Goal: Task Accomplishment & Management: Use online tool/utility

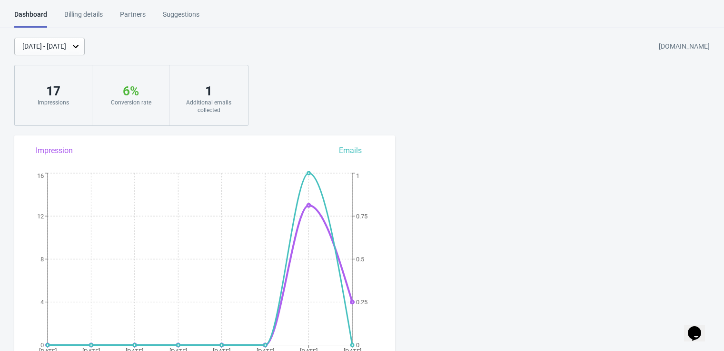
click at [200, 103] on div "Additional emails collected" at bounding box center [209, 106] width 59 height 15
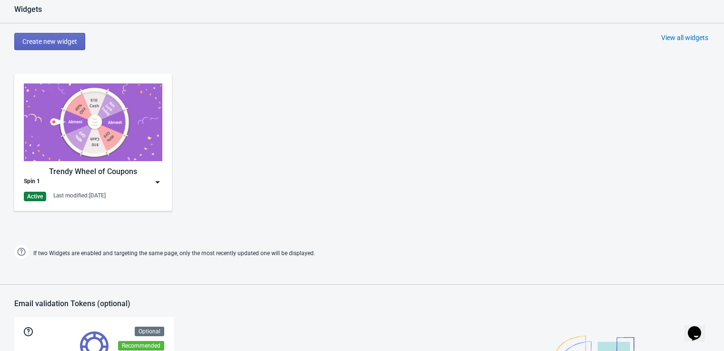
scroll to position [423, 0]
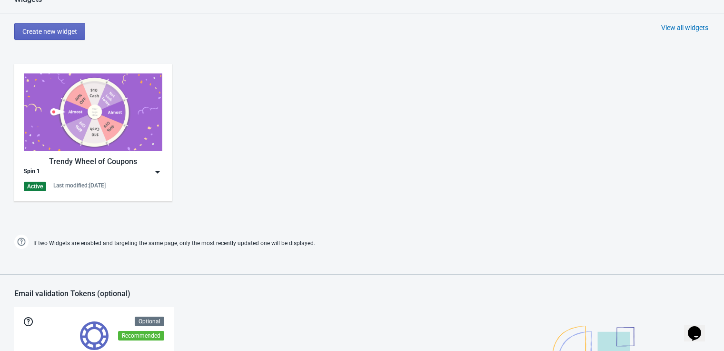
click at [159, 171] on img at bounding box center [158, 172] width 10 height 10
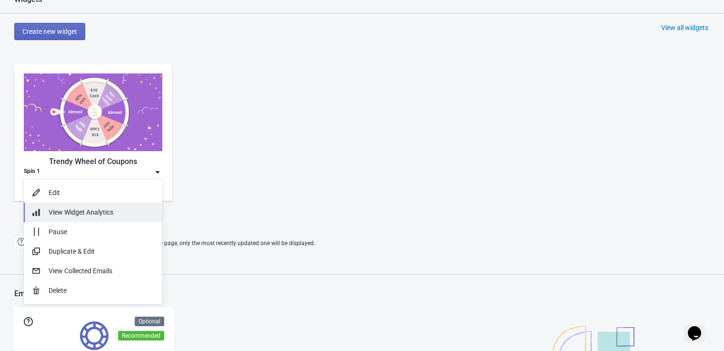
click at [89, 210] on span "View Widget Analytics" at bounding box center [81, 212] width 65 height 8
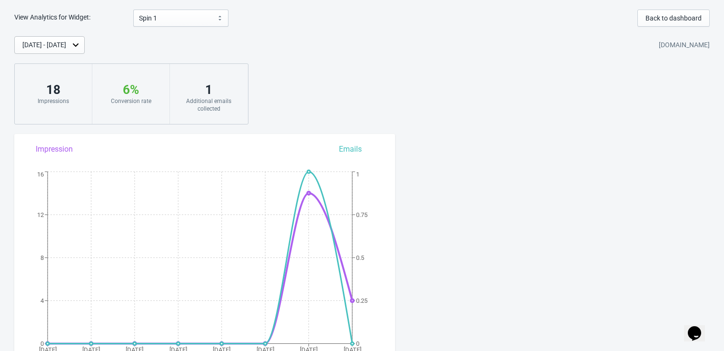
click at [192, 95] on div "1" at bounding box center [209, 89] width 59 height 15
click at [187, 19] on select "Spin 1" at bounding box center [180, 18] width 95 height 17
click at [498, 79] on div "Sep 15, 2025 - Sep 22, 2025 wibi-testsite-1.myshopify.com 18 Impressions 6 % Yo…" at bounding box center [362, 80] width 724 height 88
click at [677, 15] on span "Back to dashboard" at bounding box center [674, 18] width 56 height 8
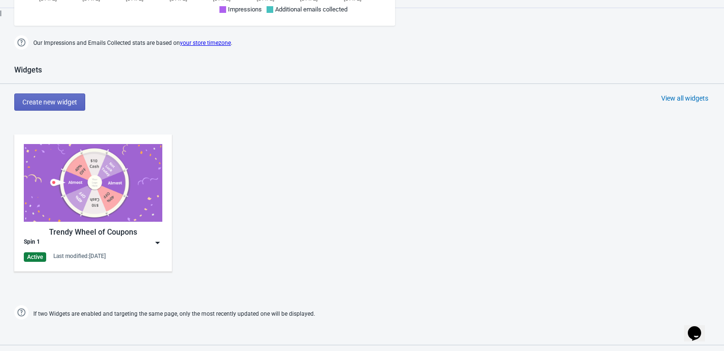
scroll to position [317, 0]
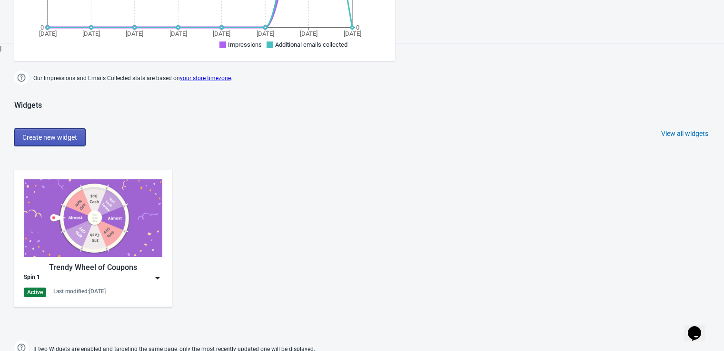
click at [69, 138] on span "Create new widget" at bounding box center [49, 137] width 55 height 8
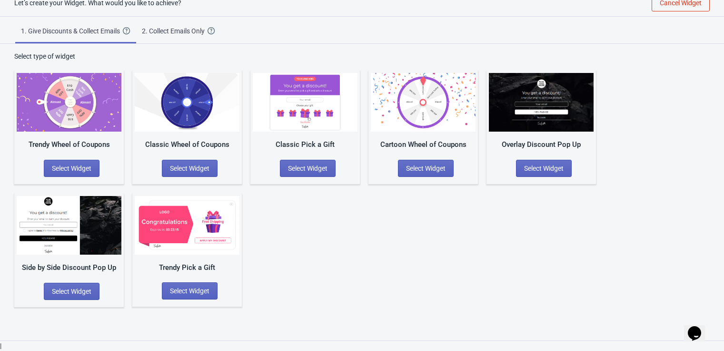
scroll to position [10, 0]
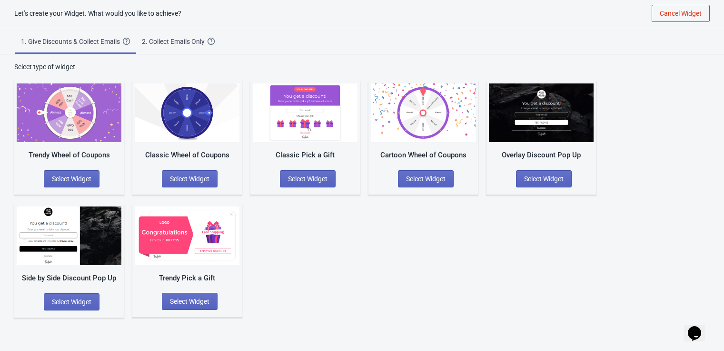
click at [181, 38] on div "2. Collect Emails Only" at bounding box center [175, 42] width 66 height 10
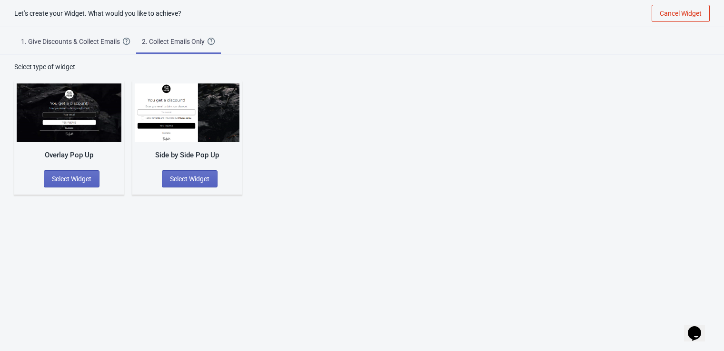
click at [64, 41] on div "1. Give Discounts & Collect Emails" at bounding box center [72, 42] width 102 height 10
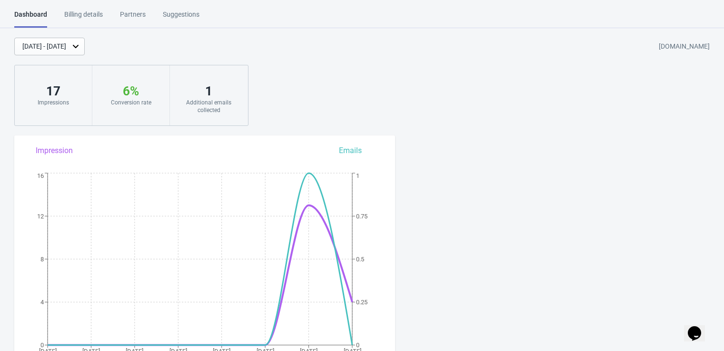
click at [486, 51] on div "Sep 15, 2025 - Sep 22, 2025 wibi-testsite-1.myshopify.com" at bounding box center [369, 47] width 710 height 18
click at [466, 53] on div "Sep 15, 2025 - Sep 22, 2025 wibi-testsite-1.myshopify.com" at bounding box center [369, 47] width 710 height 18
click at [72, 12] on div "Billing details" at bounding box center [83, 18] width 39 height 17
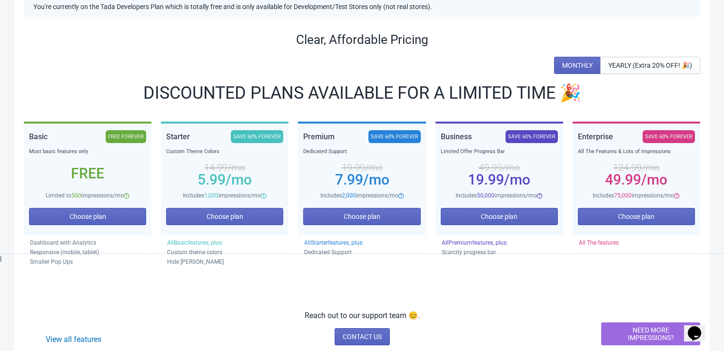
scroll to position [211, 0]
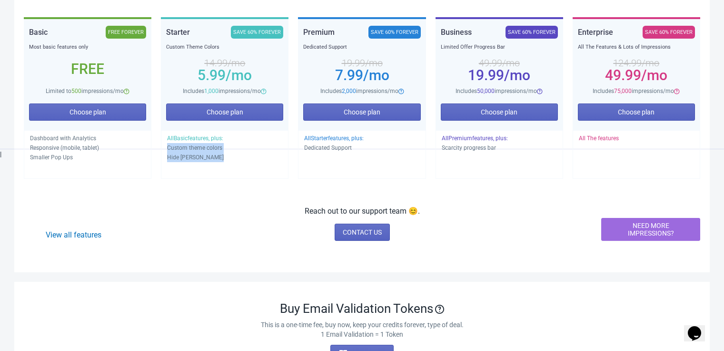
drag, startPoint x: 226, startPoint y: 157, endPoint x: 163, endPoint y: 150, distance: 62.7
click at [163, 150] on div "All Basic features, plus: Custom theme colors Hide Tada Branding" at bounding box center [225, 154] width 128 height 49
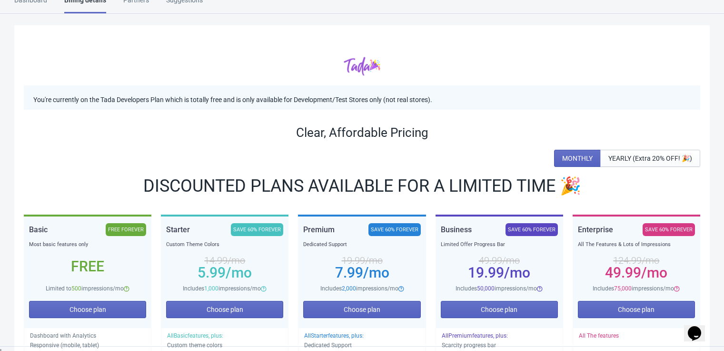
scroll to position [0, 0]
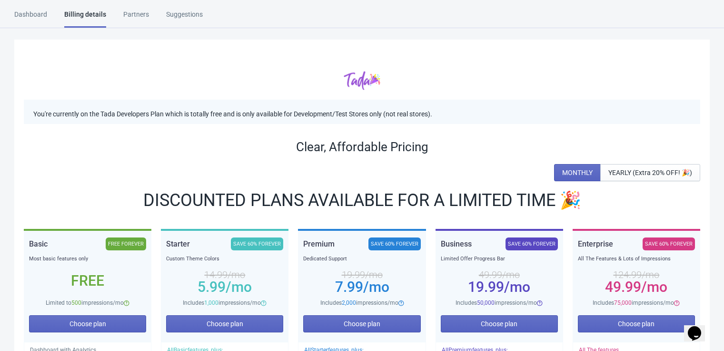
click at [124, 10] on div "Partners" at bounding box center [136, 18] width 26 height 17
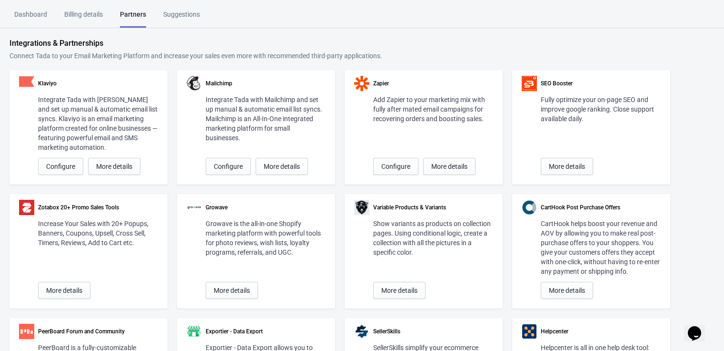
click at [179, 20] on div "Suggestions" at bounding box center [181, 18] width 37 height 17
click at [551, 27] on div "Dashboard Billing details Partners Suggestions Dashboard Billing details Partne…" at bounding box center [362, 19] width 724 height 19
click at [10, 14] on div "Dashboard Billing details Partners Suggestions Dashboard Billing details Partne…" at bounding box center [362, 19] width 724 height 19
click at [21, 13] on div "Dashboard" at bounding box center [30, 18] width 33 height 17
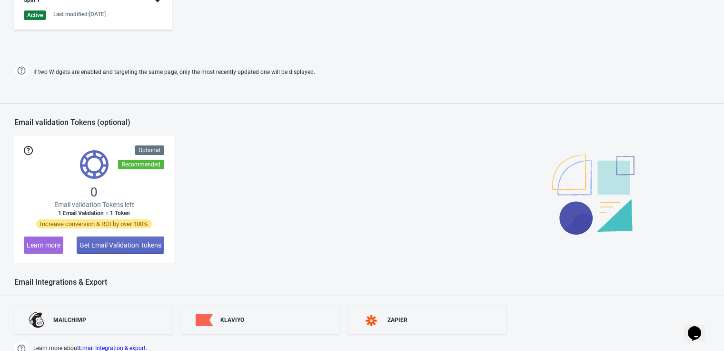
scroll to position [659, 0]
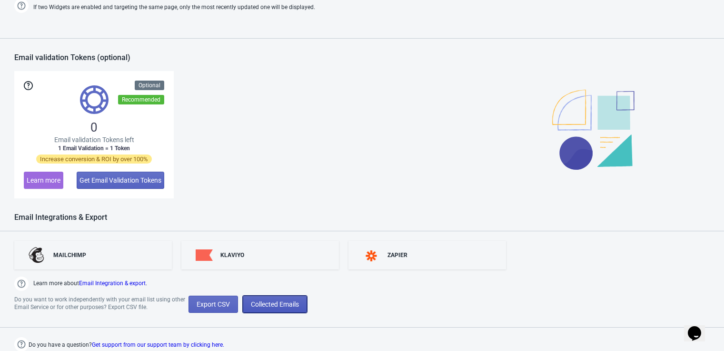
click at [282, 309] on button "Collected Emails" at bounding box center [275, 303] width 64 height 17
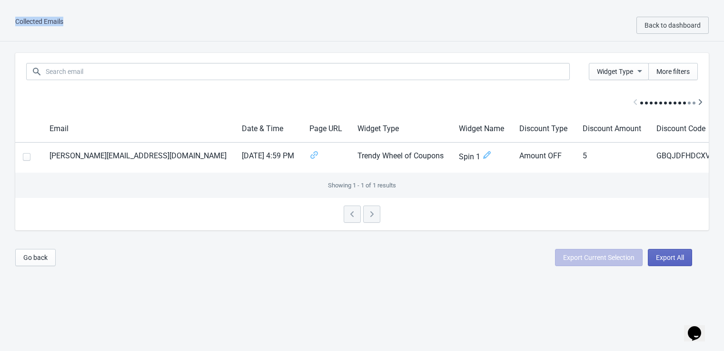
drag, startPoint x: 77, startPoint y: 20, endPoint x: -10, endPoint y: 18, distance: 87.7
click at [0, 18] on html "Collected Emails Back to dashboard Widget Type More filters Email Date & Time P…" at bounding box center [362, 175] width 724 height 351
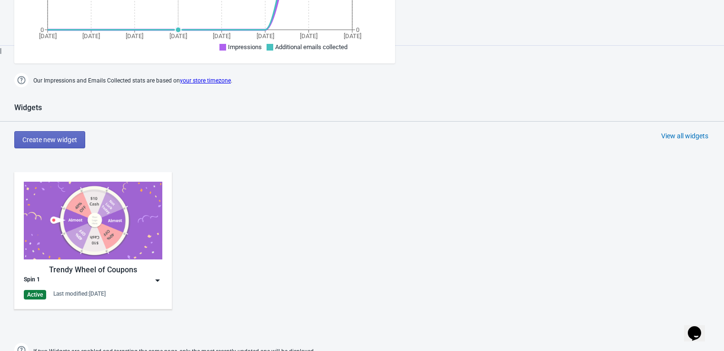
scroll to position [529, 0]
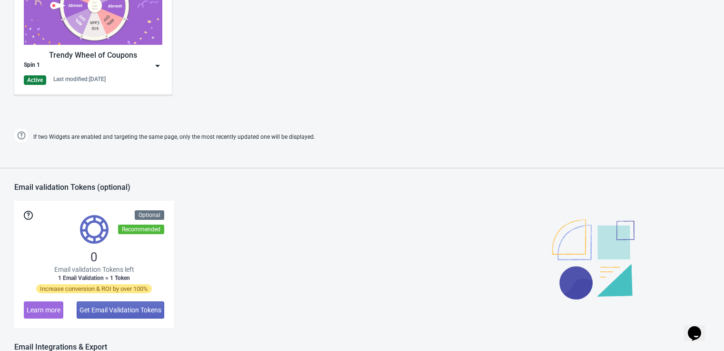
click at [153, 65] on img at bounding box center [158, 66] width 10 height 10
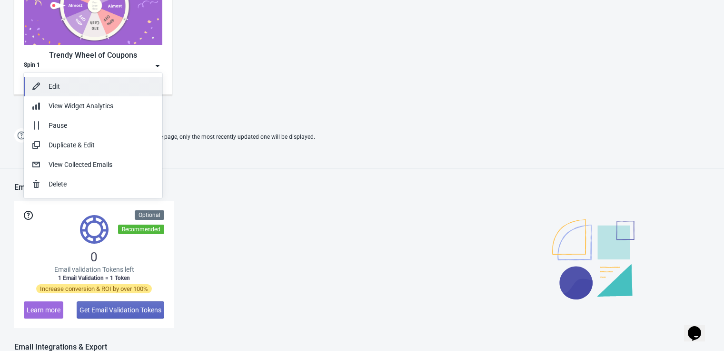
click at [113, 86] on div "Edit" at bounding box center [102, 86] width 106 height 10
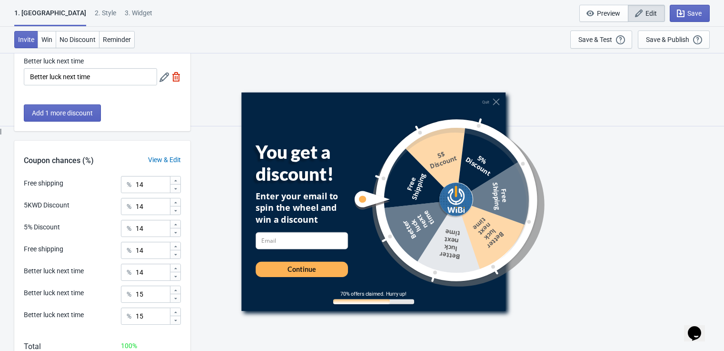
scroll to position [317, 0]
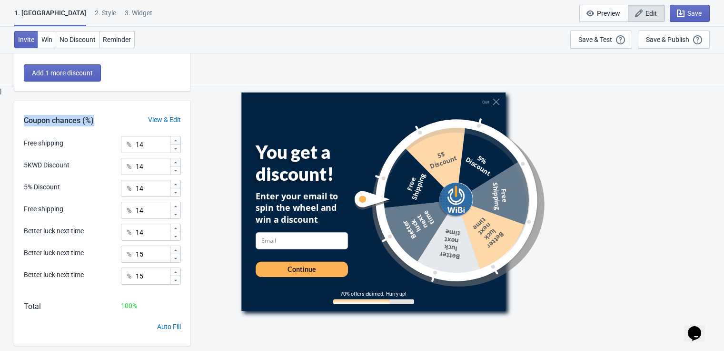
drag, startPoint x: 77, startPoint y: 120, endPoint x: 12, endPoint y: 115, distance: 65.0
click at [12, 115] on div "What discounts do you want to offer? Free shipping Free Shipping 5KWD Discount …" at bounding box center [362, 53] width 724 height 637
click at [92, 120] on div "Coupon chances (%)" at bounding box center [58, 120] width 89 height 11
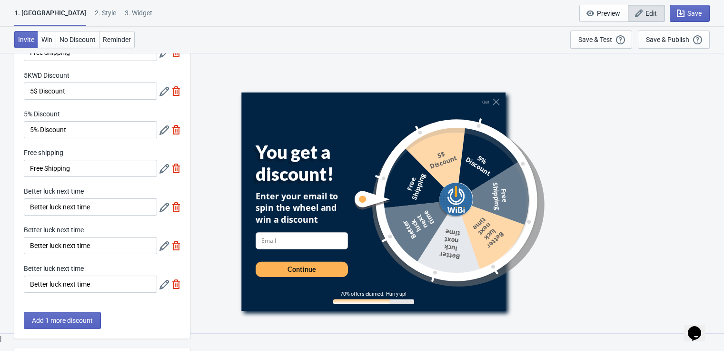
scroll to position [0, 0]
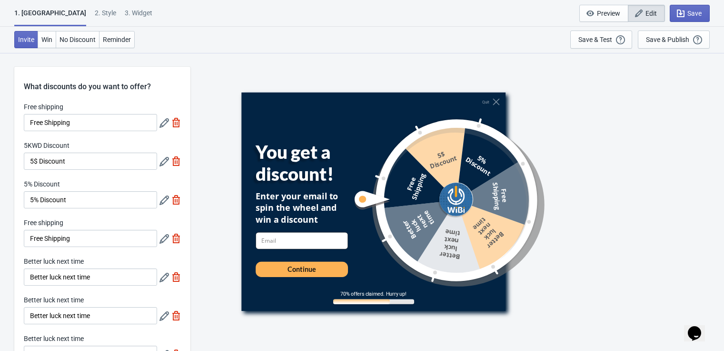
click at [293, 239] on input at bounding box center [302, 239] width 92 height 17
click at [256, 214] on div "Enter your email to spin the wheel and win a discount" at bounding box center [302, 207] width 92 height 35
click at [45, 43] on button "Win" at bounding box center [47, 39] width 19 height 17
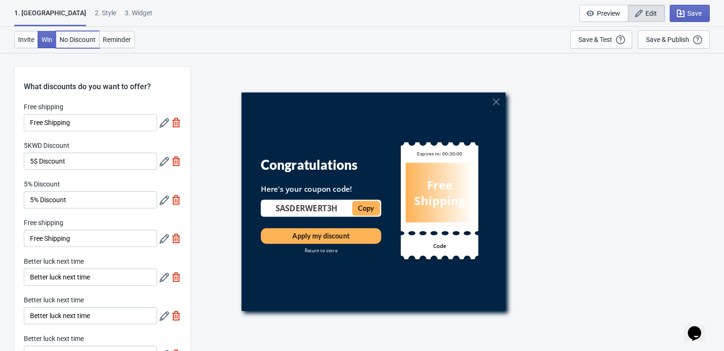
click at [66, 42] on span "No Discount" at bounding box center [78, 40] width 36 height 8
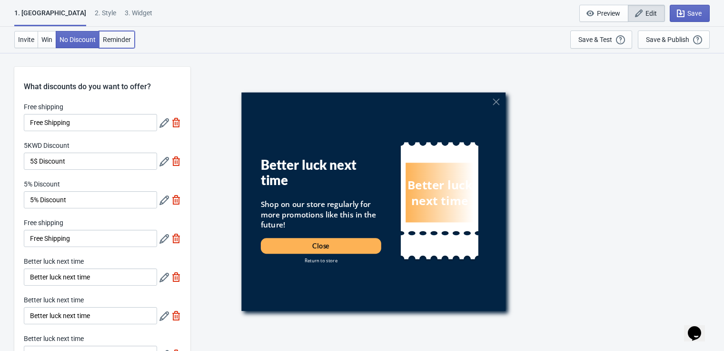
click at [119, 42] on span "Reminder" at bounding box center [117, 40] width 28 height 8
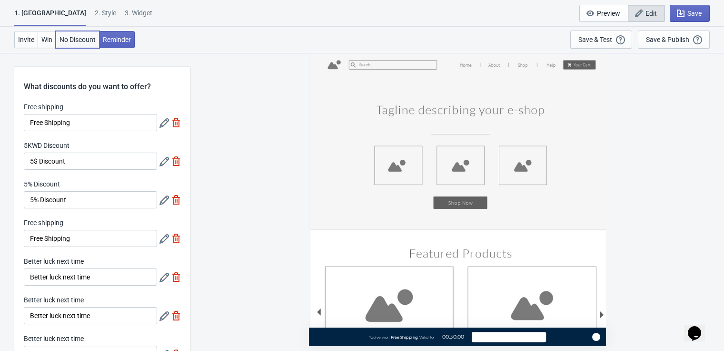
click at [66, 42] on span "No Discount" at bounding box center [78, 40] width 36 height 8
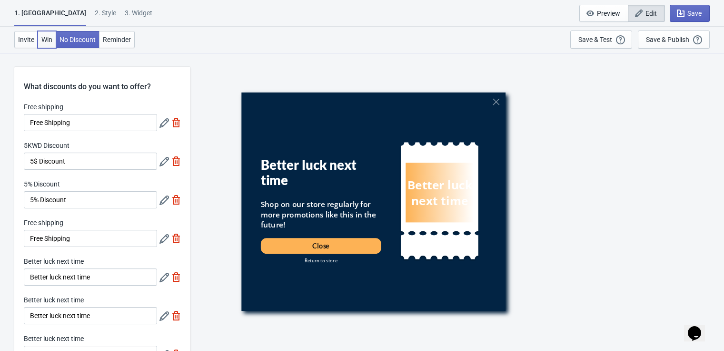
click at [43, 42] on span "Win" at bounding box center [46, 40] width 11 height 8
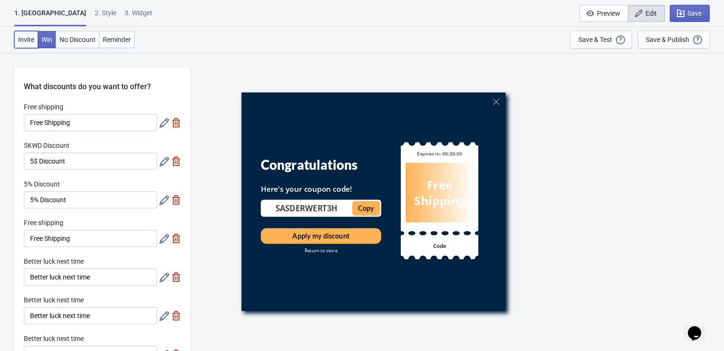
click at [20, 42] on span "Invite" at bounding box center [26, 40] width 16 height 8
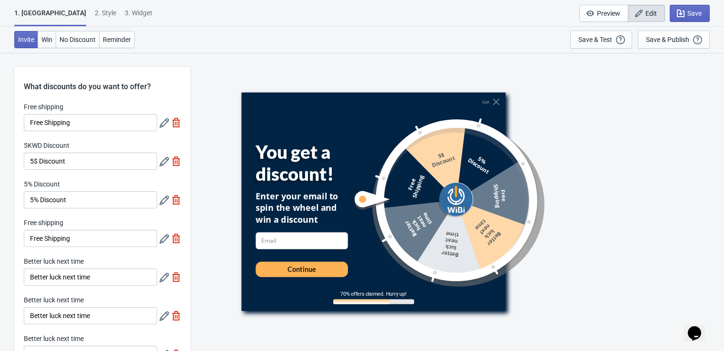
click at [51, 31] on button "Win" at bounding box center [47, 39] width 19 height 17
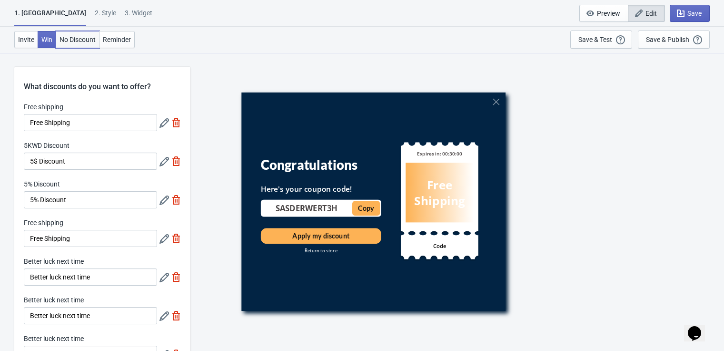
click at [65, 36] on span "No Discount" at bounding box center [78, 40] width 36 height 8
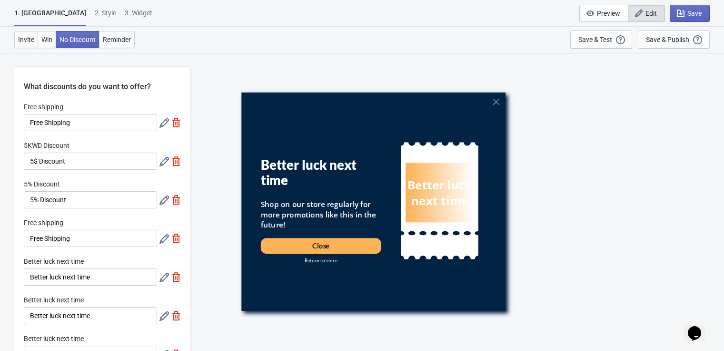
click at [95, 14] on div "2 . Style" at bounding box center [105, 16] width 21 height 17
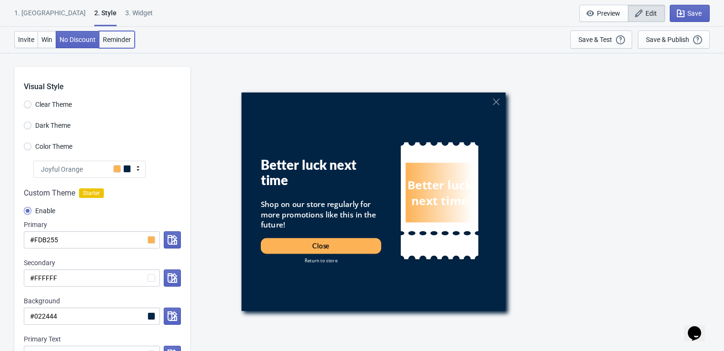
click at [124, 39] on span "Reminder" at bounding box center [117, 40] width 28 height 8
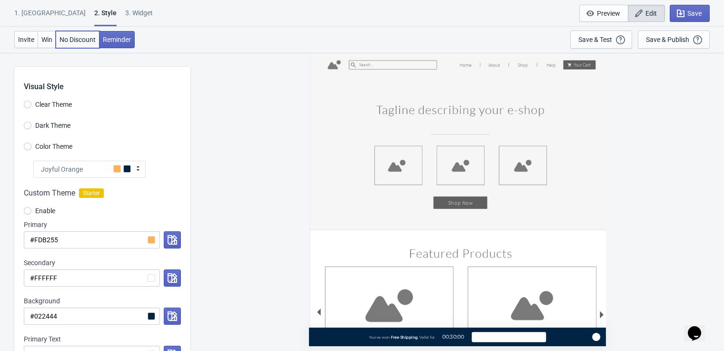
click at [79, 33] on button "No Discount" at bounding box center [78, 39] width 44 height 17
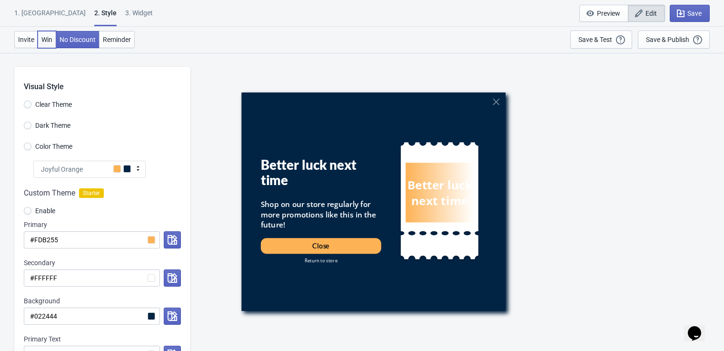
click at [44, 38] on span "Win" at bounding box center [46, 40] width 11 height 8
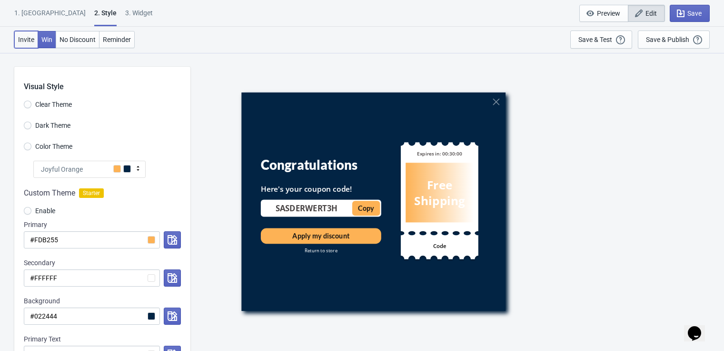
click at [27, 40] on span "Invite" at bounding box center [26, 40] width 16 height 8
radio input "true"
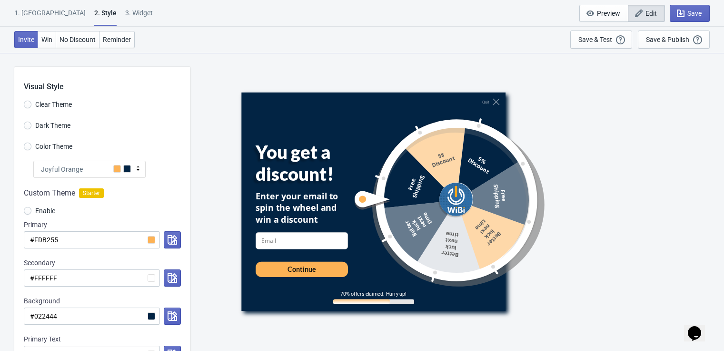
click at [101, 7] on div "1. Coupon 2 . Style 3. Widget 1. Coupon 2 . Style 3. Widget Save and Exit Previ…" at bounding box center [362, 13] width 724 height 27
click at [125, 12] on div "3. Widget" at bounding box center [139, 16] width 28 height 17
select select "period"
select select "1"
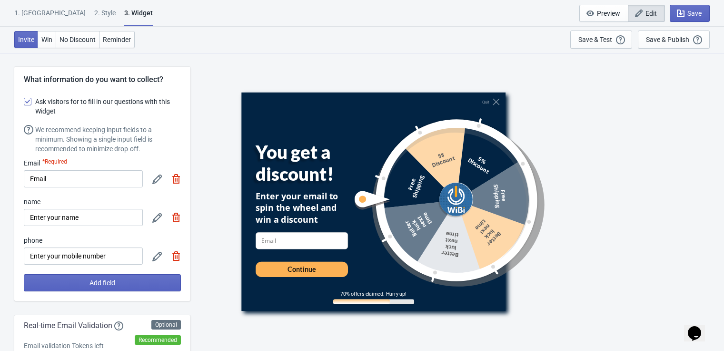
click at [36, 11] on div "1. [GEOGRAPHIC_DATA]" at bounding box center [49, 16] width 71 height 17
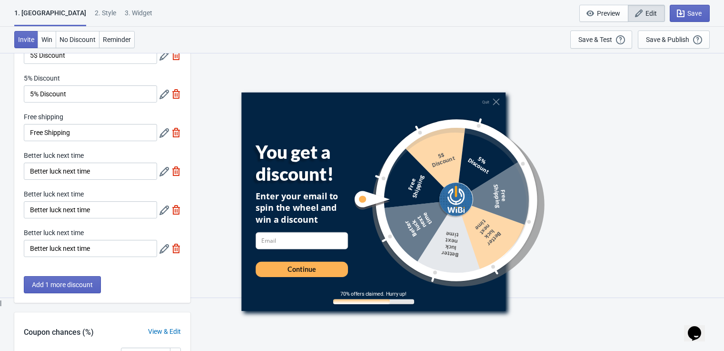
scroll to position [317, 0]
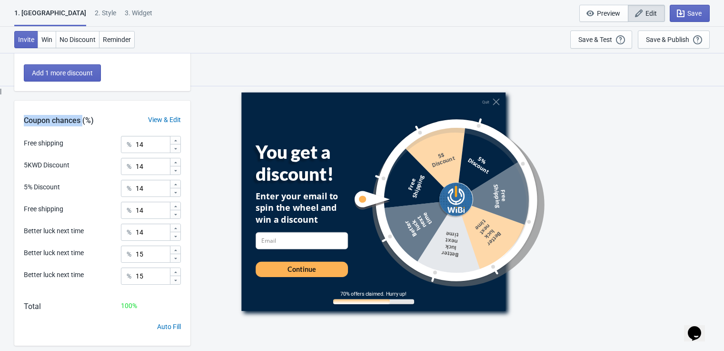
drag, startPoint x: 20, startPoint y: 120, endPoint x: 83, endPoint y: 121, distance: 62.4
click at [83, 121] on div "Coupon chances (%)" at bounding box center [58, 120] width 89 height 11
click at [118, 257] on div "Better luck next time % 15" at bounding box center [102, 251] width 157 height 12
drag, startPoint x: 153, startPoint y: 253, endPoint x: 117, endPoint y: 253, distance: 35.7
click at [117, 253] on div "Better luck next time % 15" at bounding box center [102, 251] width 157 height 12
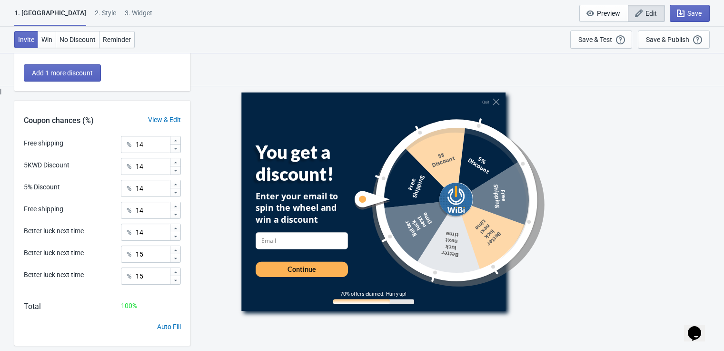
click at [120, 278] on div "Better luck next time % 15" at bounding box center [102, 279] width 157 height 24
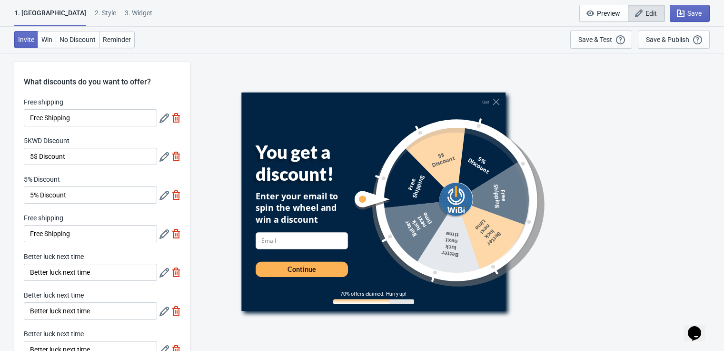
scroll to position [0, 0]
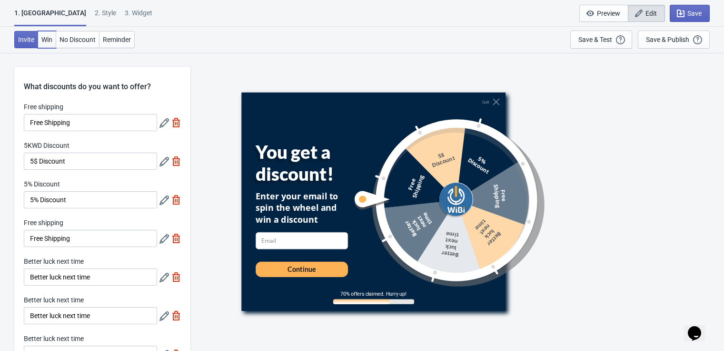
click at [46, 40] on span "Win" at bounding box center [46, 40] width 11 height 8
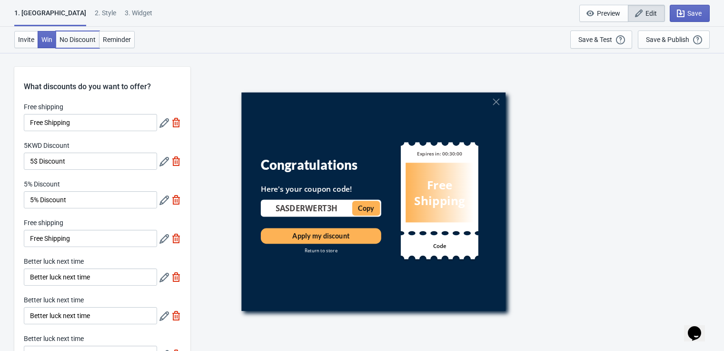
click at [82, 40] on span "No Discount" at bounding box center [78, 40] width 36 height 8
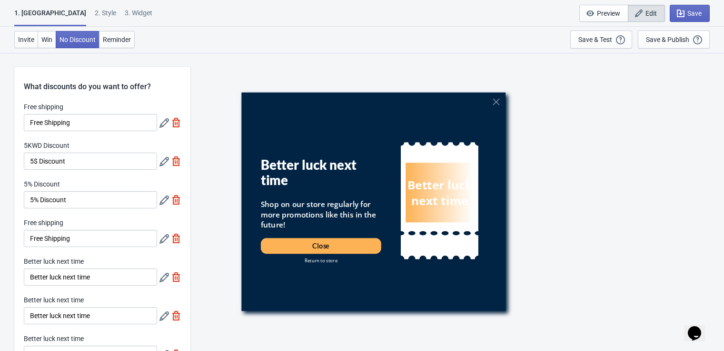
click at [95, 14] on div "2 . Style" at bounding box center [105, 16] width 21 height 17
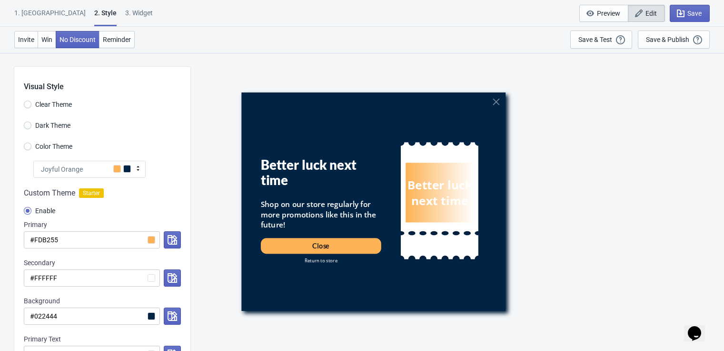
click at [125, 8] on div "3. Widget" at bounding box center [139, 16] width 28 height 17
select select "period"
select select "1"
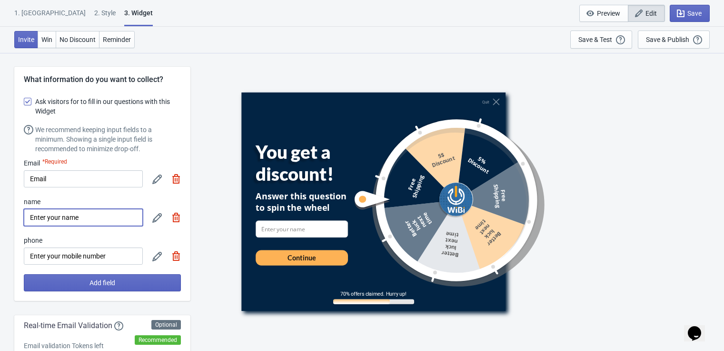
drag, startPoint x: 91, startPoint y: 216, endPoint x: -18, endPoint y: 210, distance: 109.7
click at [0, 210] on html "1. Coupon 2 . Style 3. Widget 1. Coupon 2 . Style 3. Widget Save and Exit Previ…" at bounding box center [362, 175] width 724 height 351
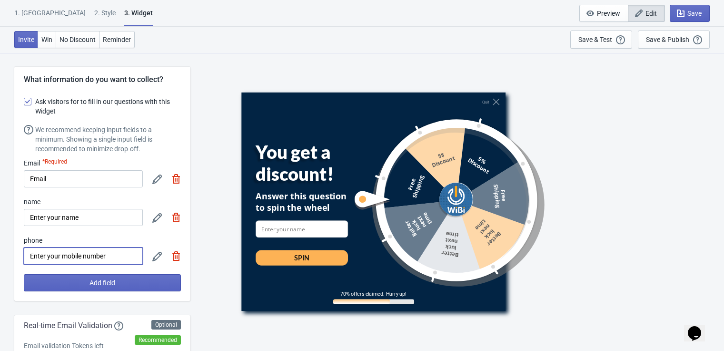
drag, startPoint x: 114, startPoint y: 253, endPoint x: 8, endPoint y: 253, distance: 106.7
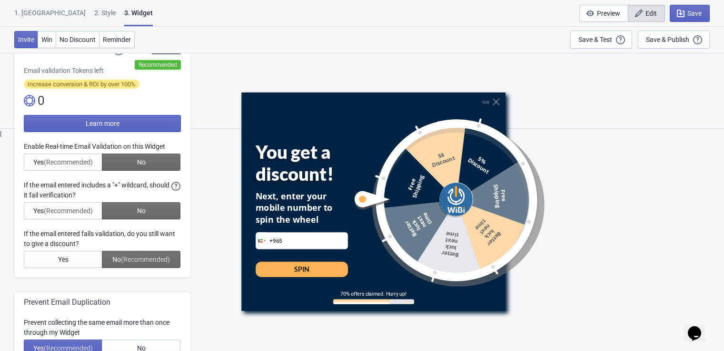
scroll to position [211, 0]
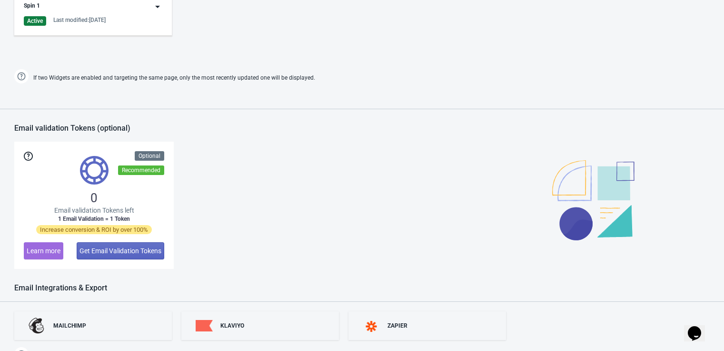
scroll to position [659, 0]
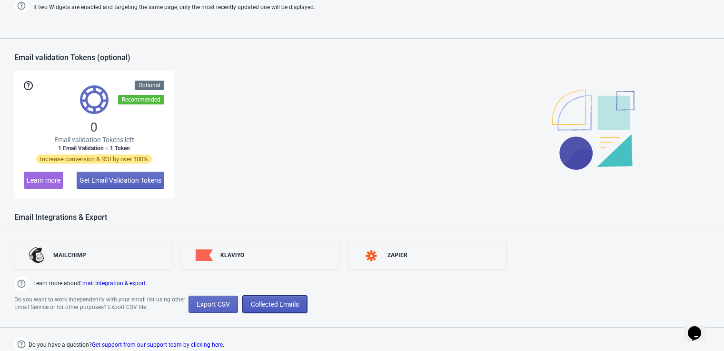
click at [260, 306] on span "Collected Emails" at bounding box center [275, 304] width 48 height 8
